Goal: Task Accomplishment & Management: Complete application form

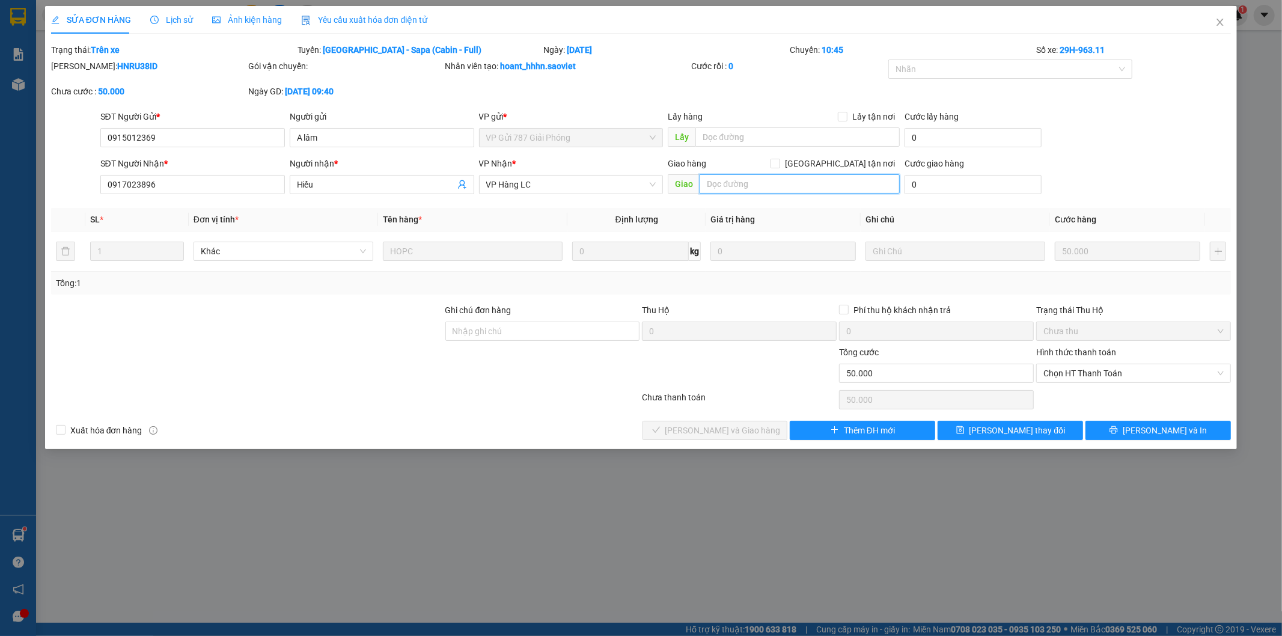
click at [758, 179] on input "text" at bounding box center [800, 183] width 200 height 19
type input "t"
click at [802, 189] on input "chuyển đi xe" at bounding box center [800, 183] width 200 height 19
type input "chuyển đi xe 565"
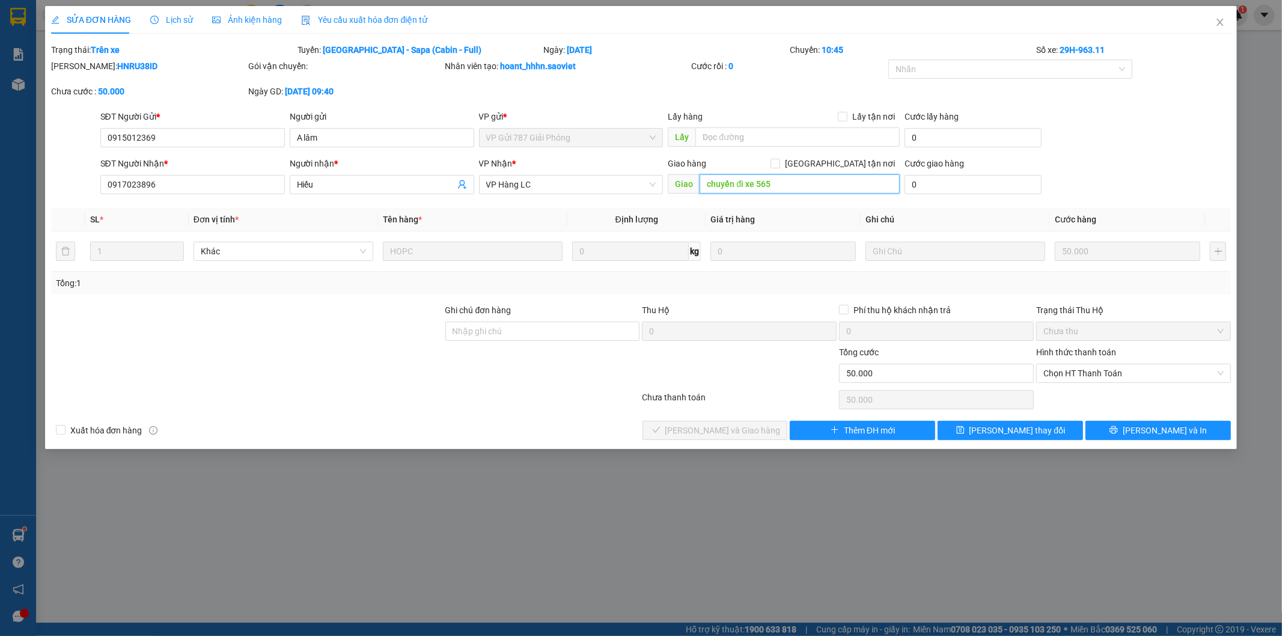
click at [816, 190] on input "chuyển đi xe 565" at bounding box center [800, 183] width 200 height 19
click at [723, 120] on div "Lấy hàng Lấy tận nơi" at bounding box center [784, 116] width 232 height 13
click at [724, 136] on input "text" at bounding box center [798, 136] width 204 height 19
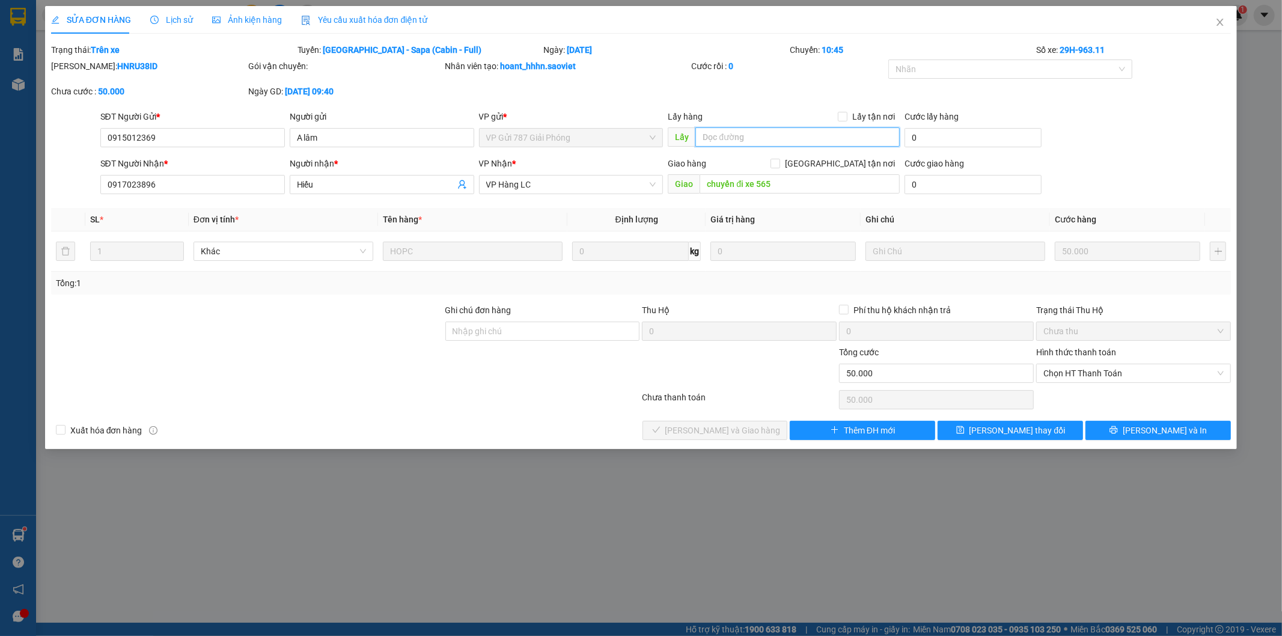
paste input "chuyển đi xe 565"
type input "chuyển đi xe 565"
click at [831, 183] on input "chuyển đi xe 565" at bounding box center [800, 183] width 200 height 19
click at [1004, 429] on span "[PERSON_NAME] thay đổi" at bounding box center [1018, 430] width 96 height 13
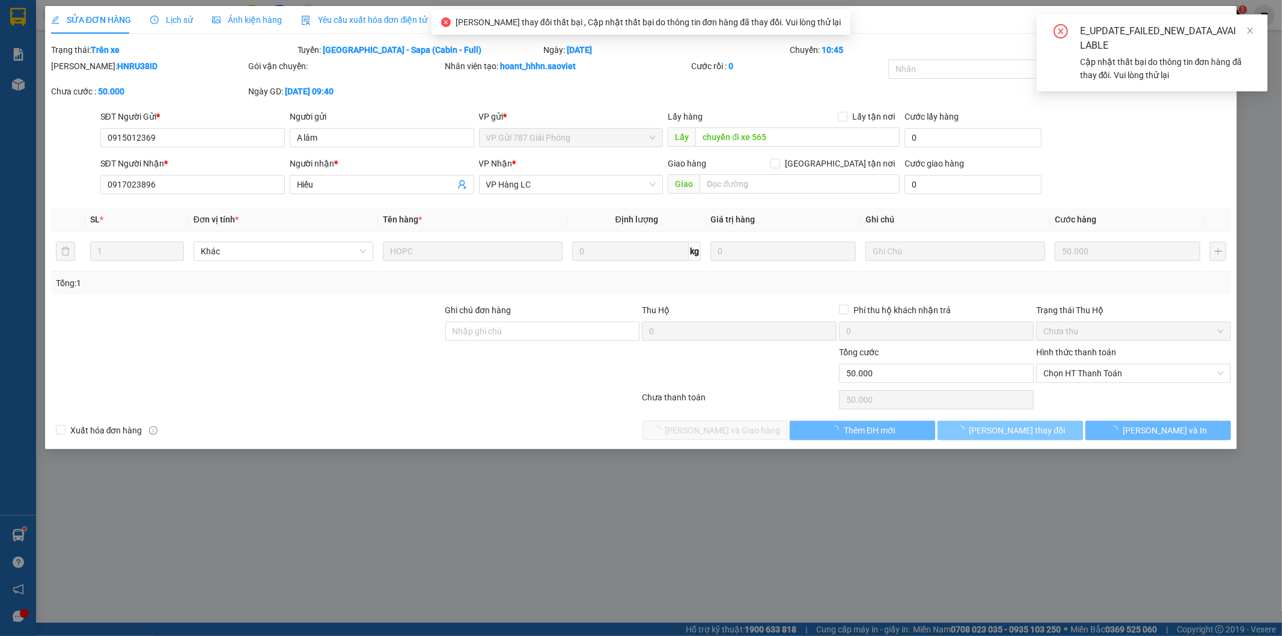
type input "chuyển vp lu"
type input "KM122"
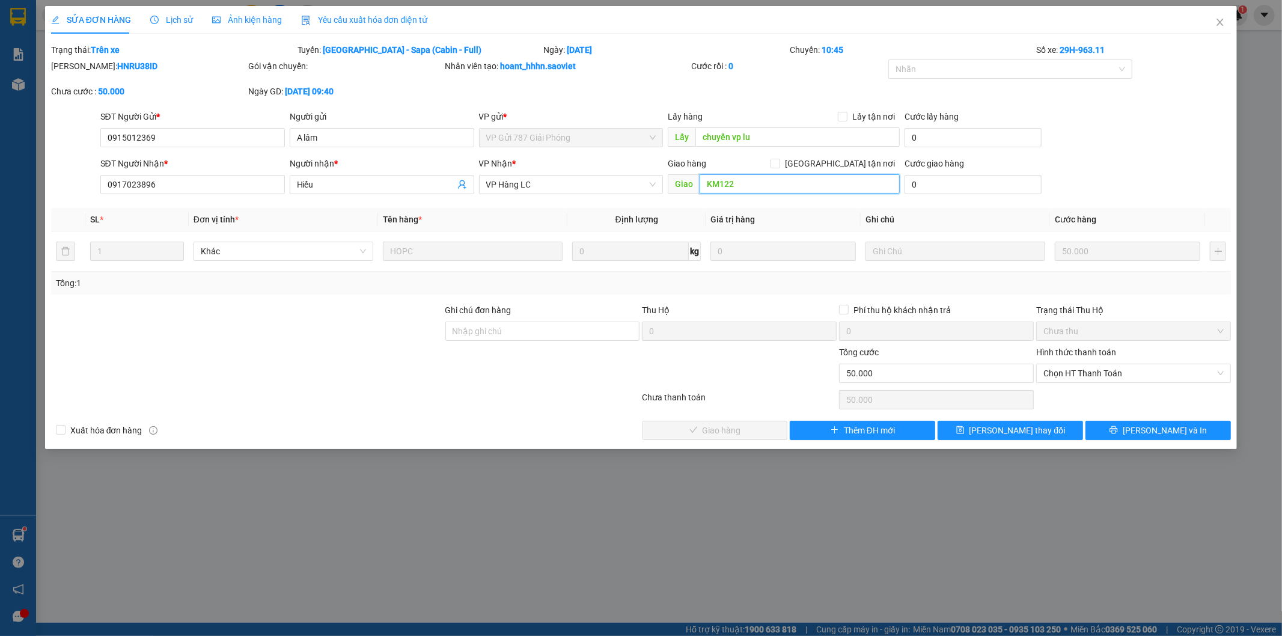
click at [796, 179] on input "KM122" at bounding box center [800, 183] width 200 height 19
click at [797, 125] on div "Lấy hàng Lấy tận nơi" at bounding box center [784, 119] width 232 height 18
click at [795, 131] on input "chuyển vp lu" at bounding box center [798, 136] width 204 height 19
click at [791, 153] on form "SĐT Người Gửi * 0915012369 Người gửi A lâm VP gửi * VP Gửi 787 Giải Phóng Lấy h…" at bounding box center [641, 154] width 1181 height 89
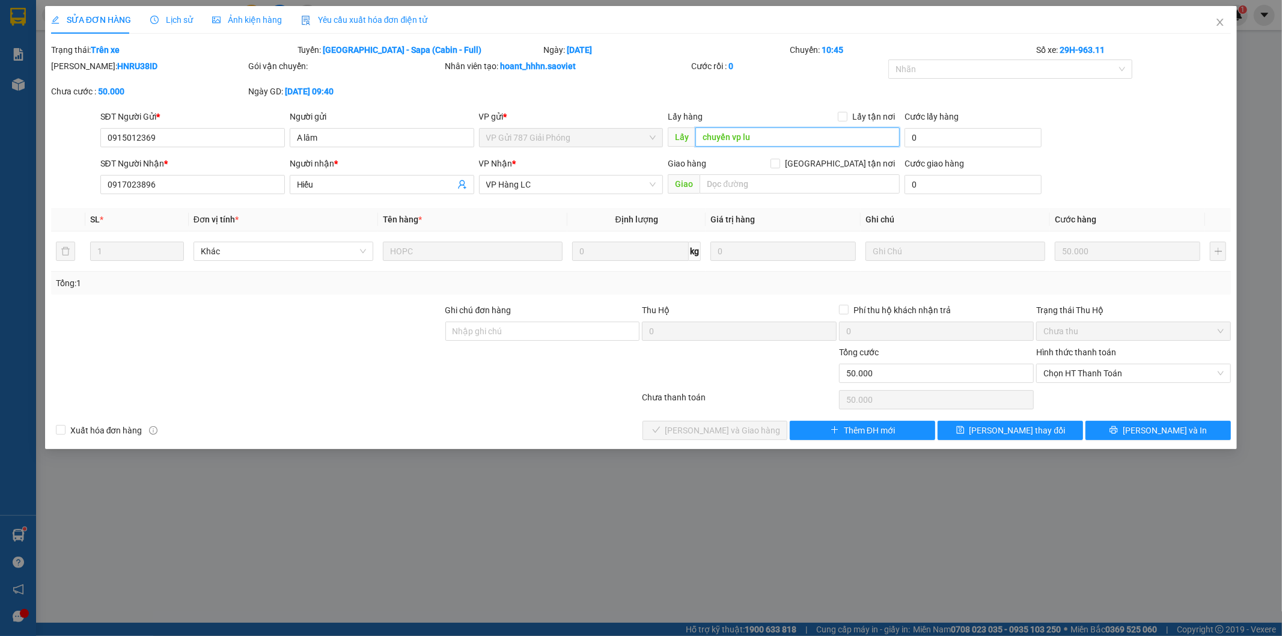
click at [796, 133] on input "chuyển vp lu" at bounding box center [798, 136] width 204 height 19
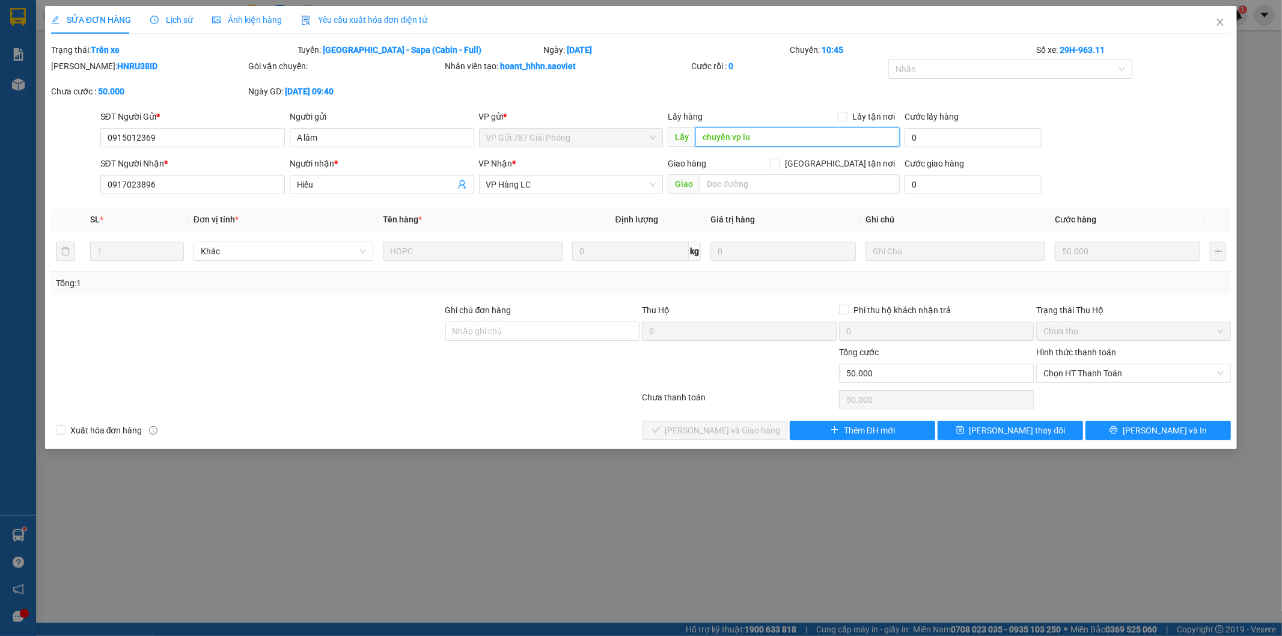
click at [796, 133] on input "chuyển vp lu" at bounding box center [798, 136] width 204 height 19
type input "chuyển vp lu 565"
click at [975, 428] on button "[PERSON_NAME] thay đổi" at bounding box center [1010, 430] width 145 height 19
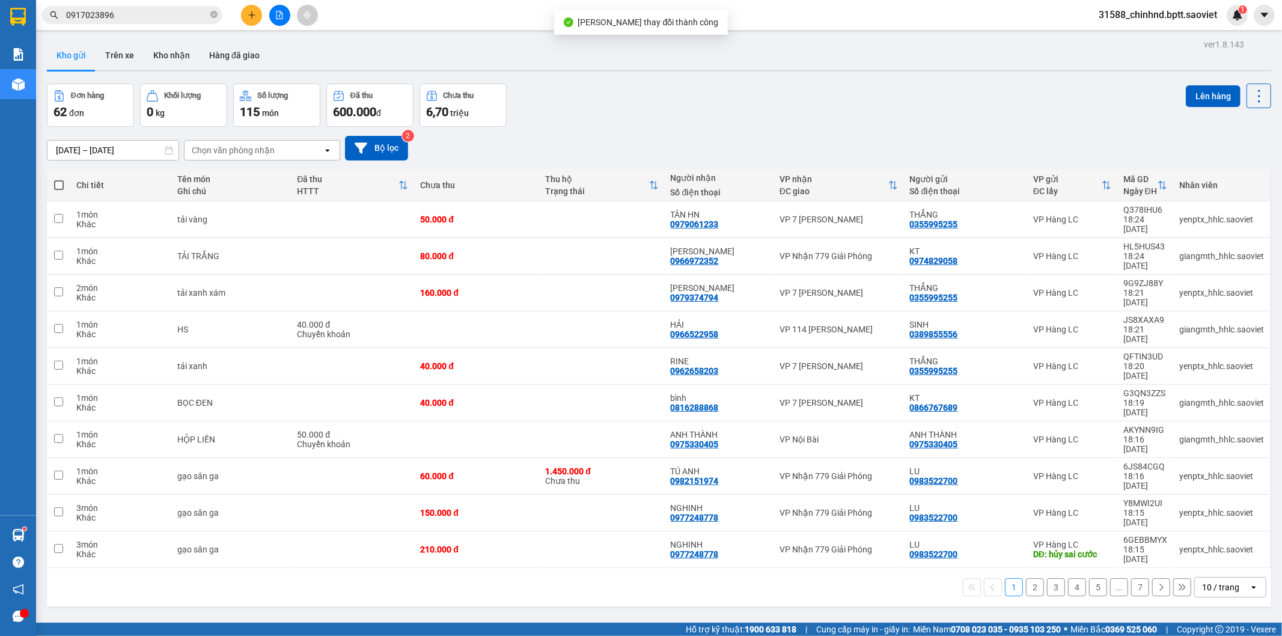
click at [178, 14] on input "0917023896" at bounding box center [137, 14] width 142 height 13
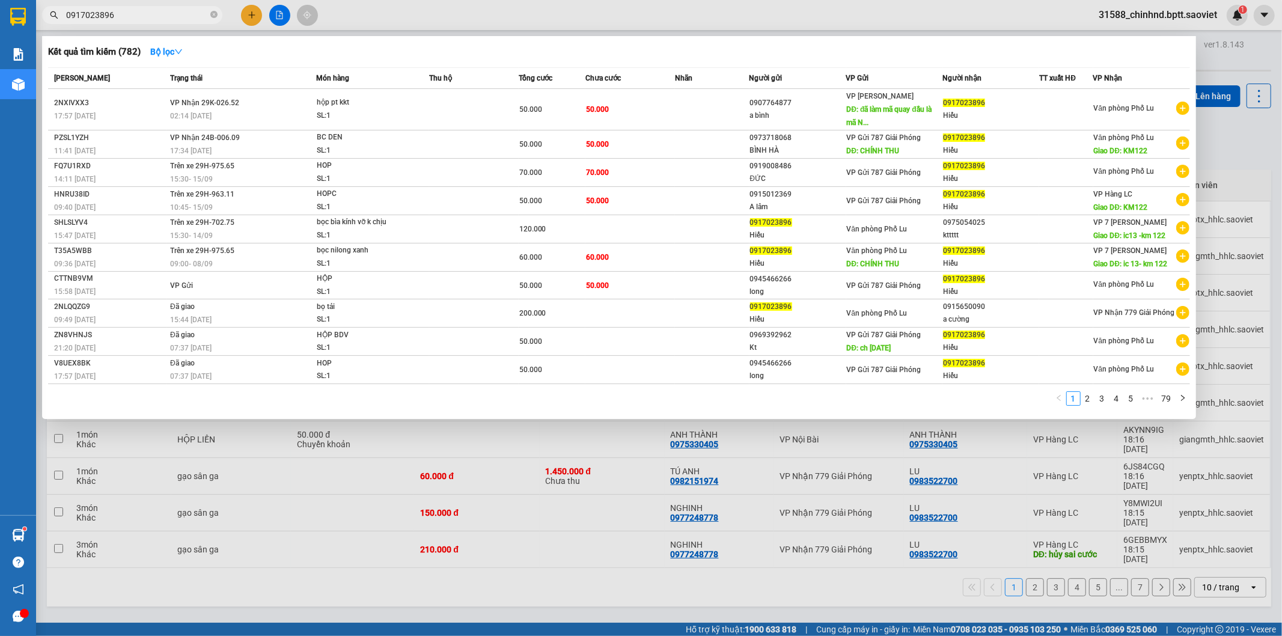
click at [178, 14] on input "0917023896" at bounding box center [137, 14] width 142 height 13
click at [215, 17] on icon "close-circle" at bounding box center [213, 14] width 7 height 7
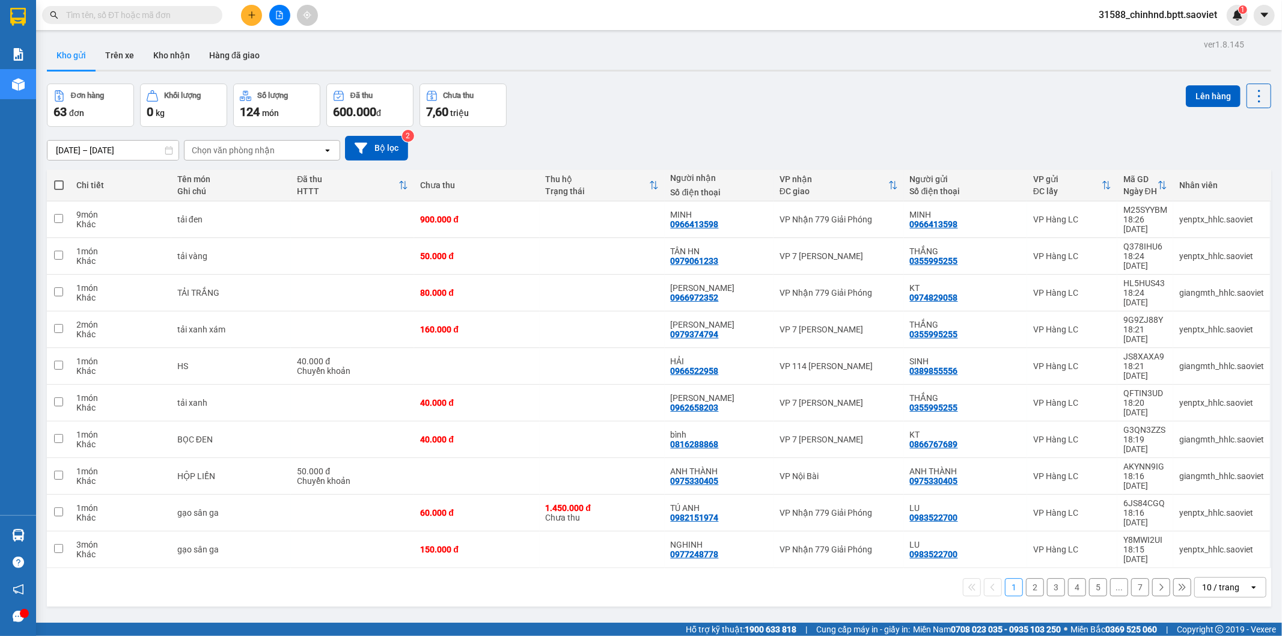
click at [168, 17] on input "text" at bounding box center [137, 14] width 142 height 13
paste input "0917023896"
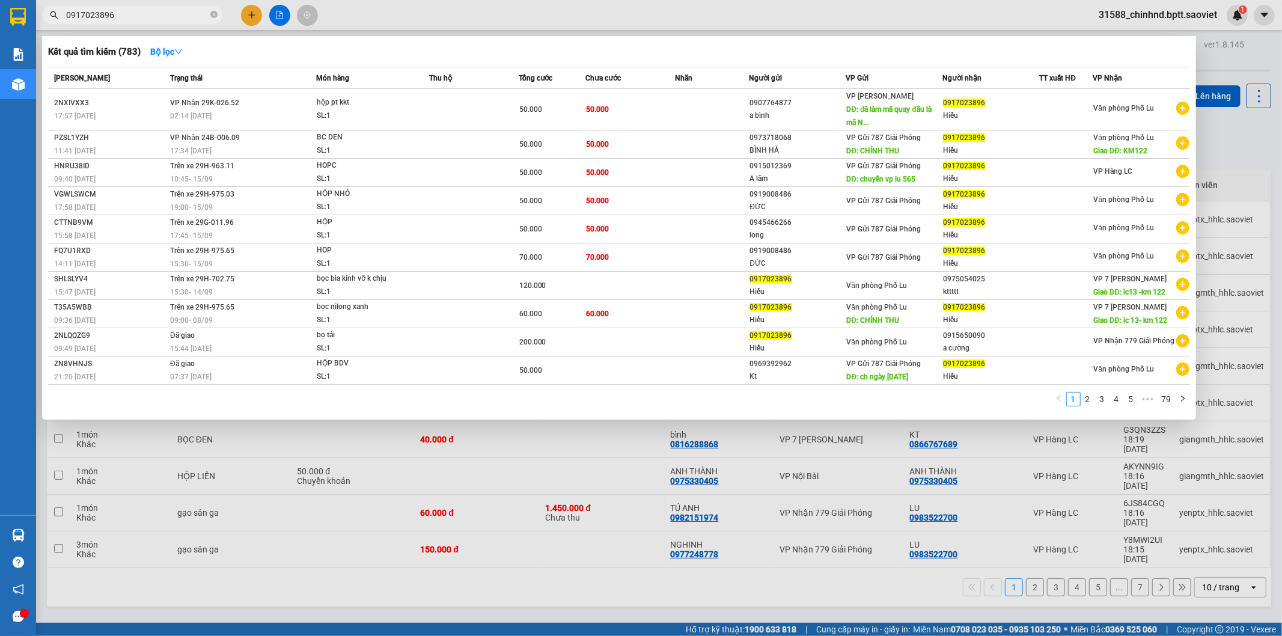
type input "0917023896"
drag, startPoint x: 742, startPoint y: 549, endPoint x: 736, endPoint y: 522, distance: 27.7
click at [740, 531] on div at bounding box center [641, 318] width 1282 height 636
